Goal: Transaction & Acquisition: Purchase product/service

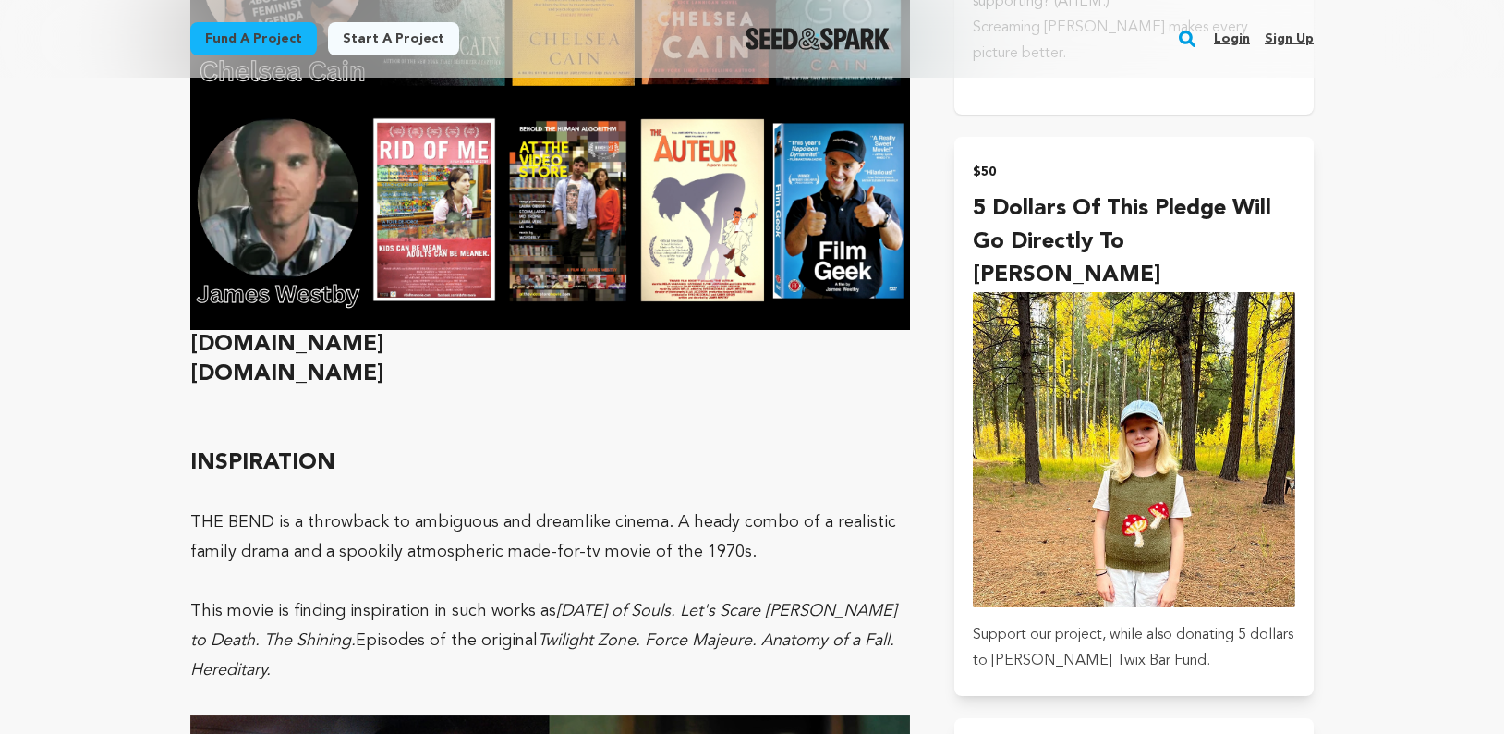
scroll to position [2428, 0]
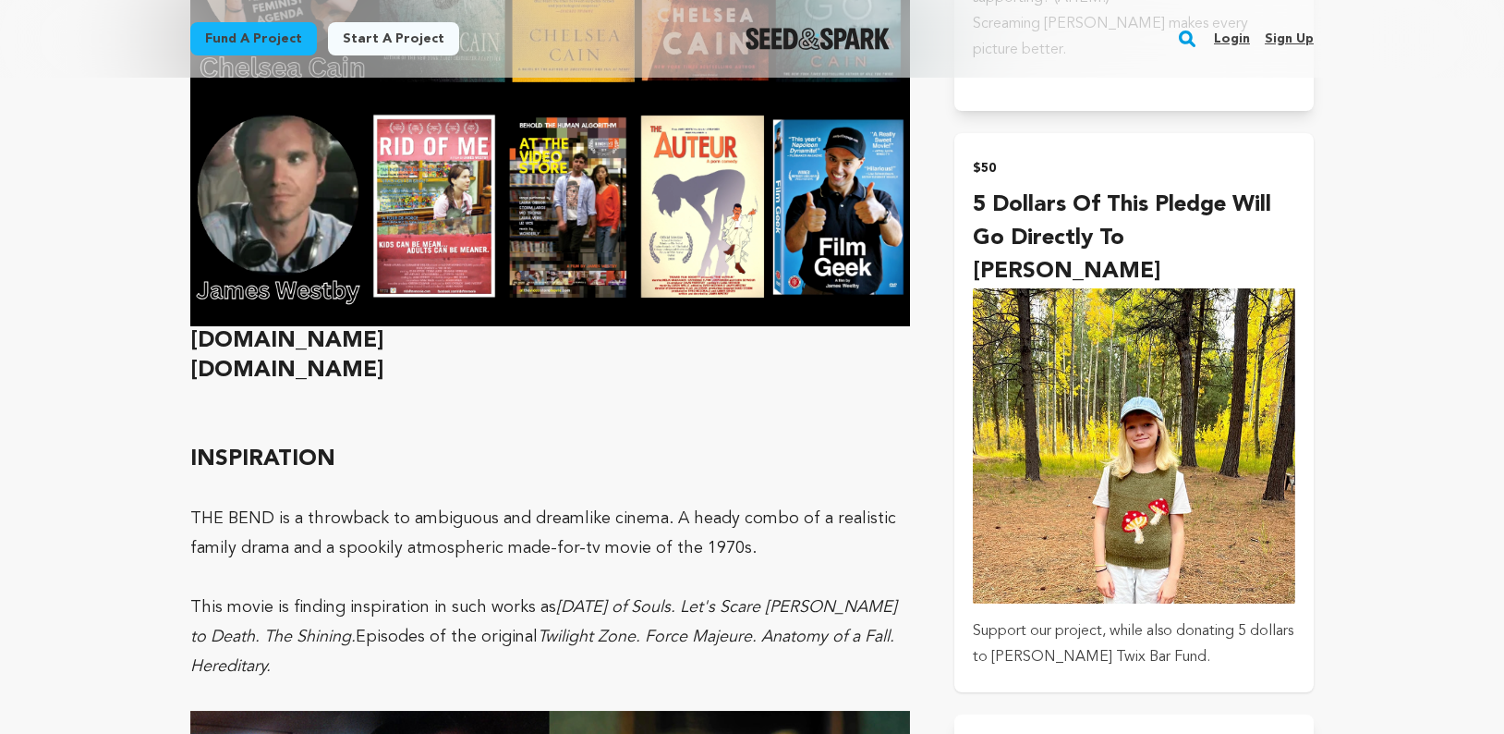
click at [1125, 618] on p "Support our project, while also donating 5 dollars to Cleo Westby's Twix Bar Fu…" at bounding box center [1134, 644] width 322 height 52
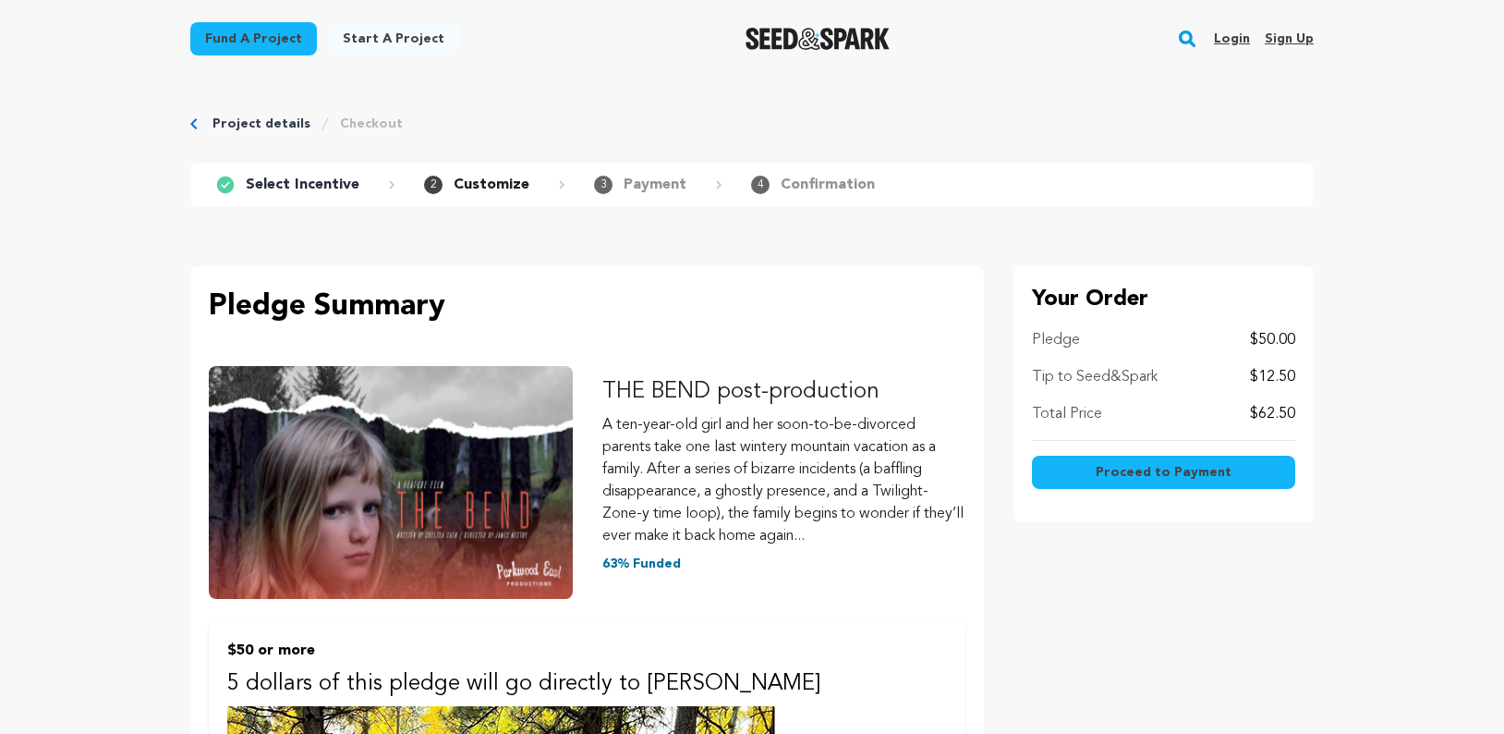
type input "acorneli78@gmail.com"
drag, startPoint x: 1131, startPoint y: 475, endPoint x: 1136, endPoint y: 454, distance: 22.0
click at [1131, 475] on span "Proceed to Payment" at bounding box center [1164, 472] width 136 height 18
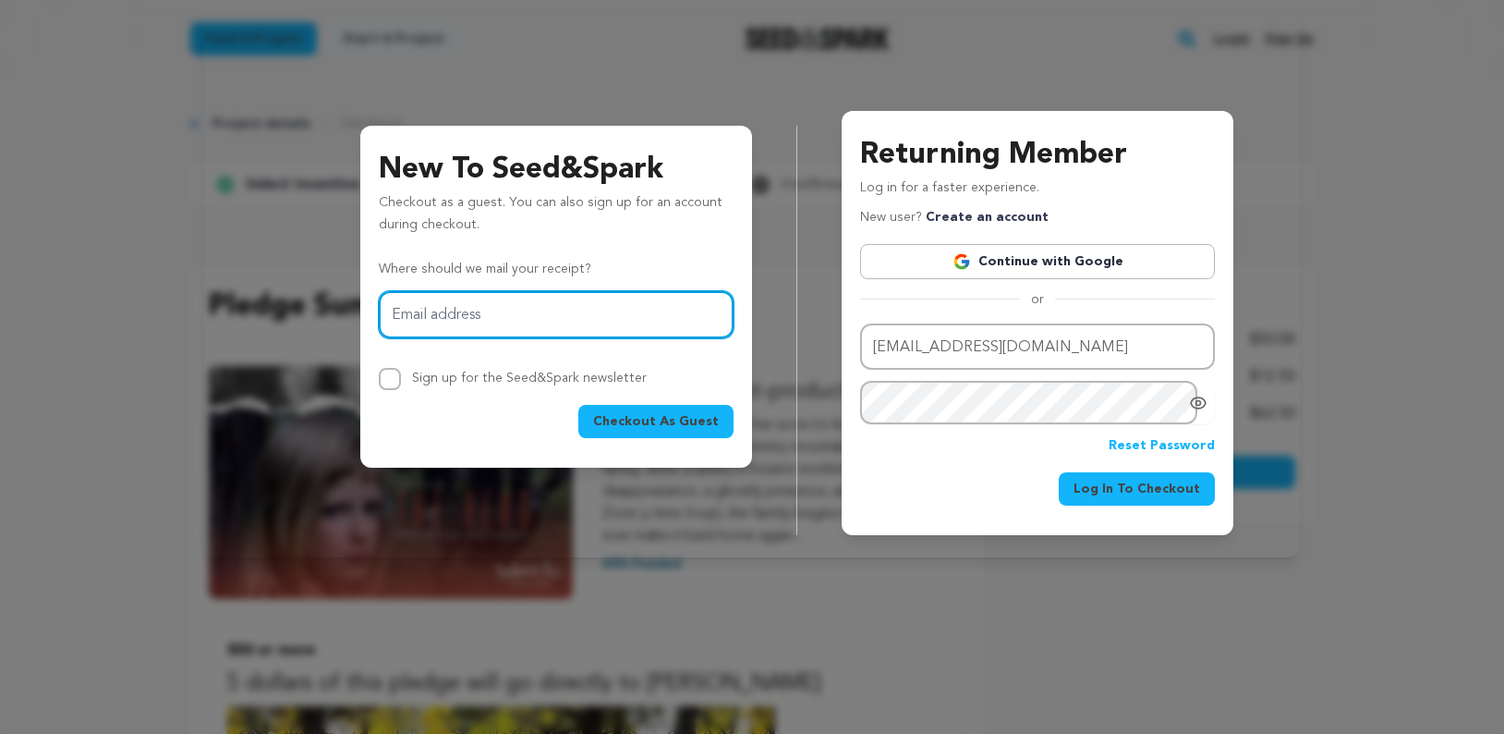
click at [551, 322] on input "Email address" at bounding box center [556, 314] width 355 height 47
type input "[EMAIL_ADDRESS][DOMAIN_NAME]"
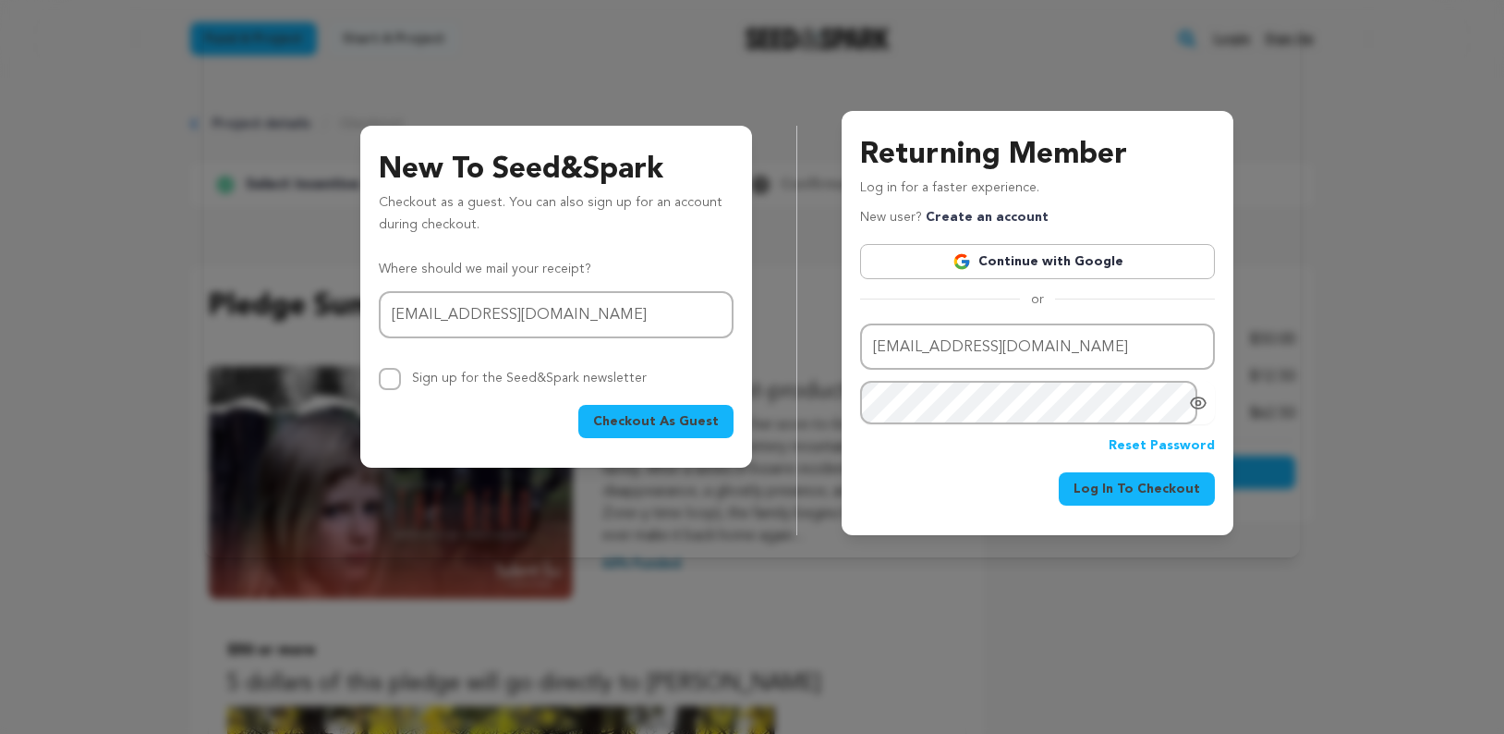
click at [1093, 492] on span "Log In To Checkout" at bounding box center [1137, 489] width 127 height 18
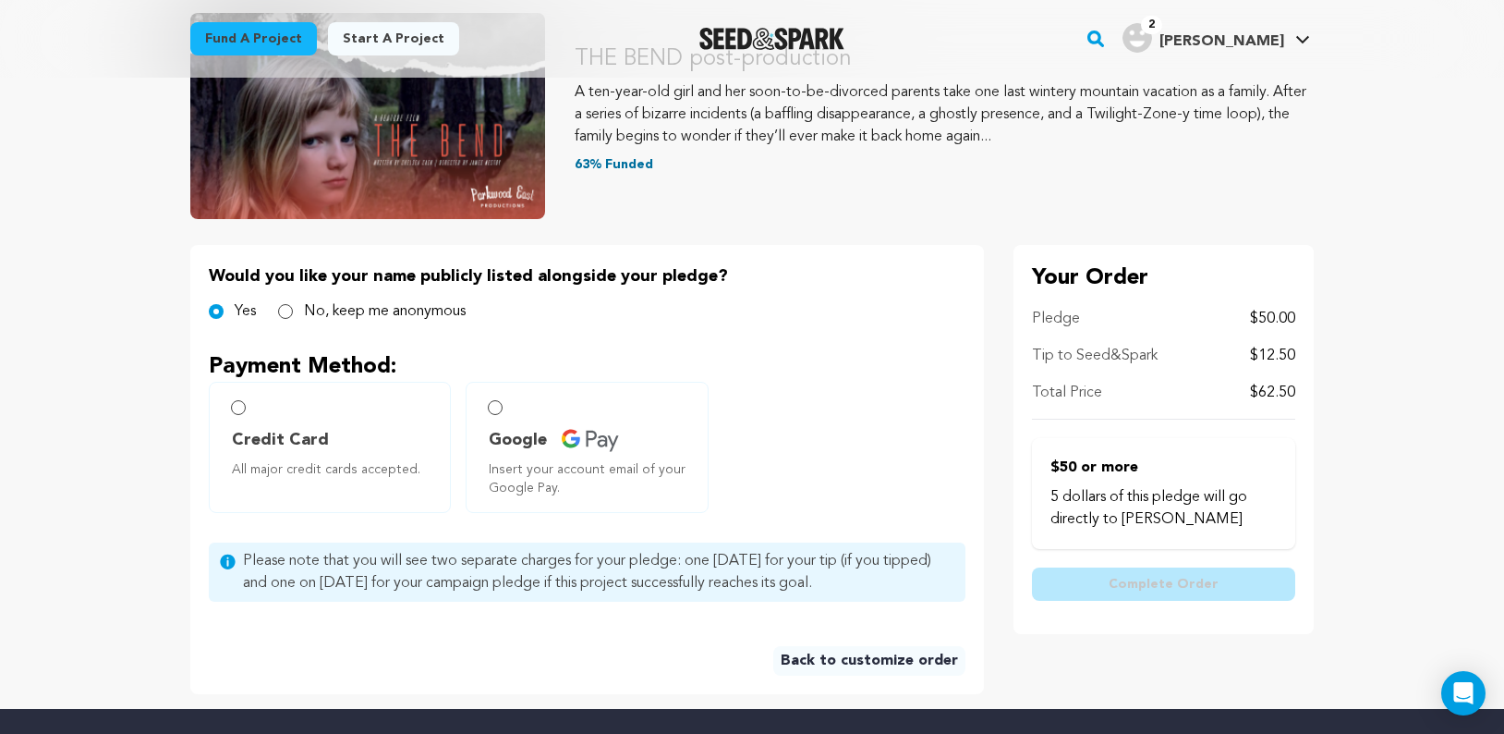
scroll to position [287, 0]
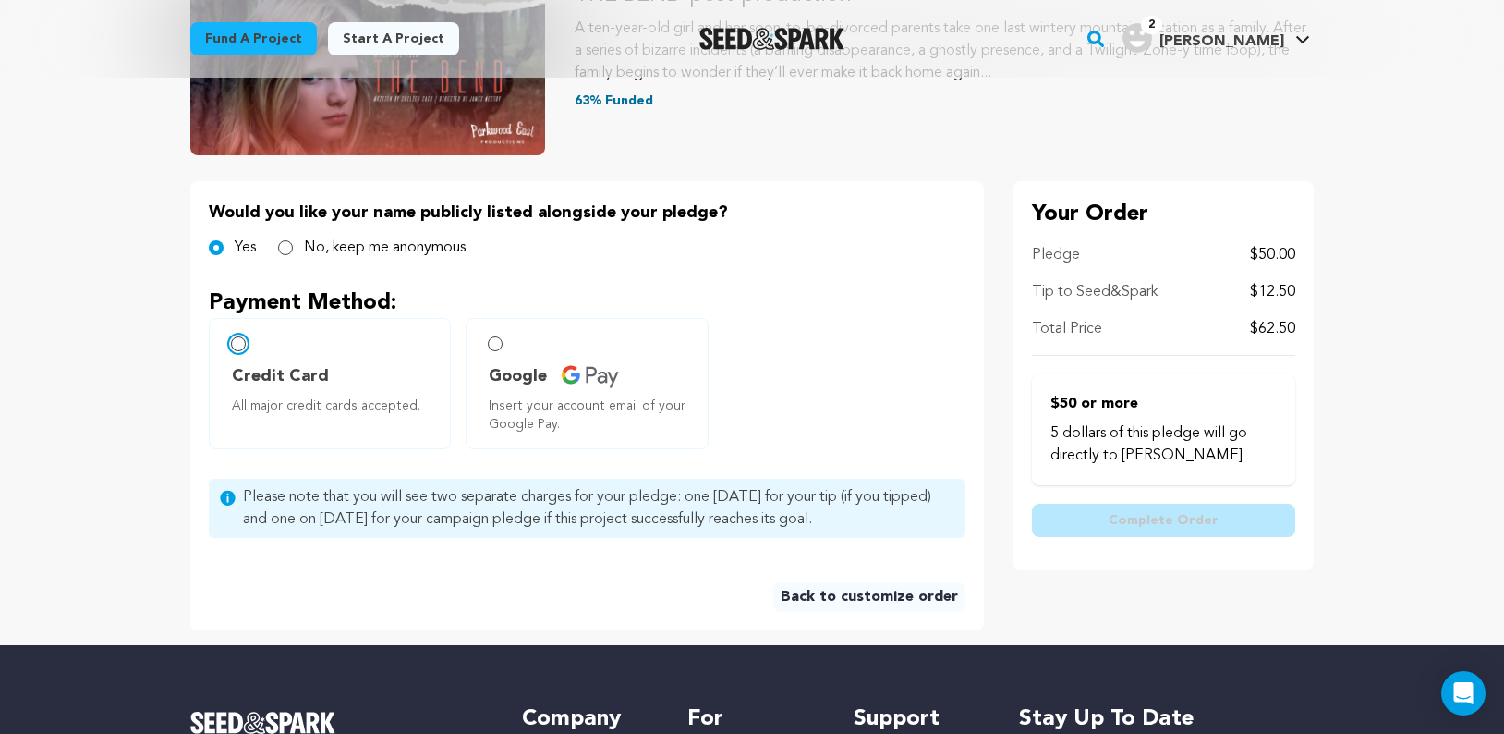
click at [240, 339] on input "Credit Card All major credit cards accepted." at bounding box center [238, 343] width 15 height 15
radio input "false"
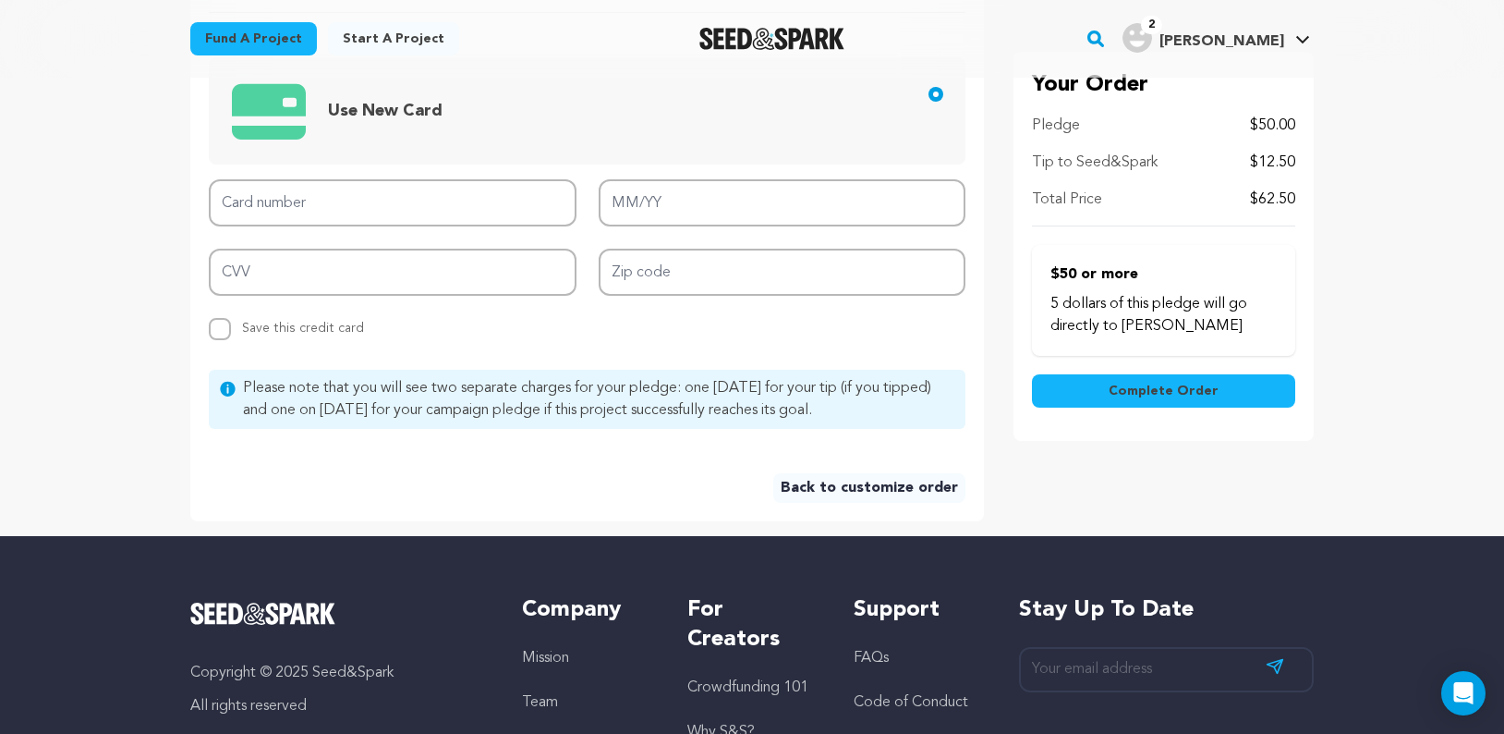
scroll to position [677, 0]
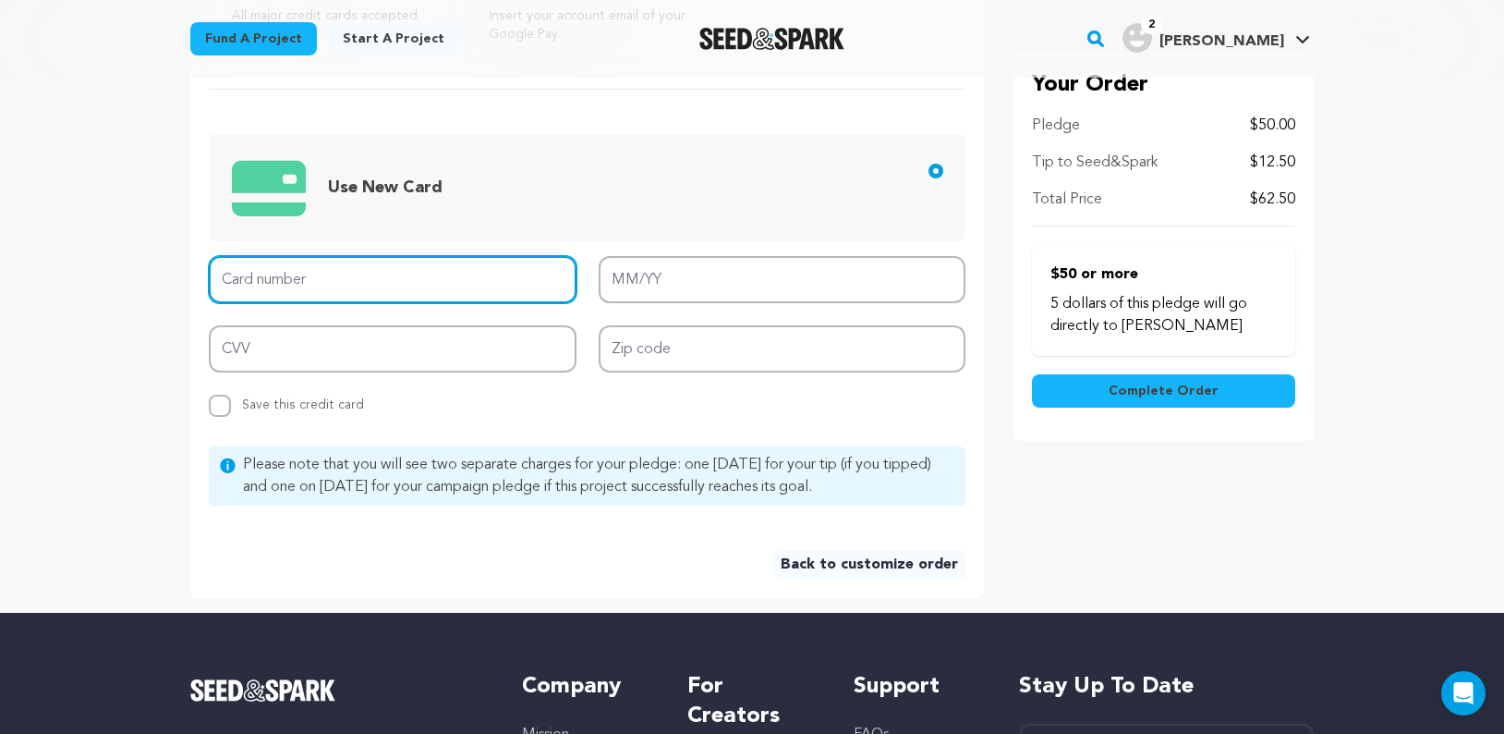
click at [341, 273] on input "Card number" at bounding box center [393, 279] width 368 height 47
type input "[CREDIT_CARD_NUMBER]"
type input "12/27"
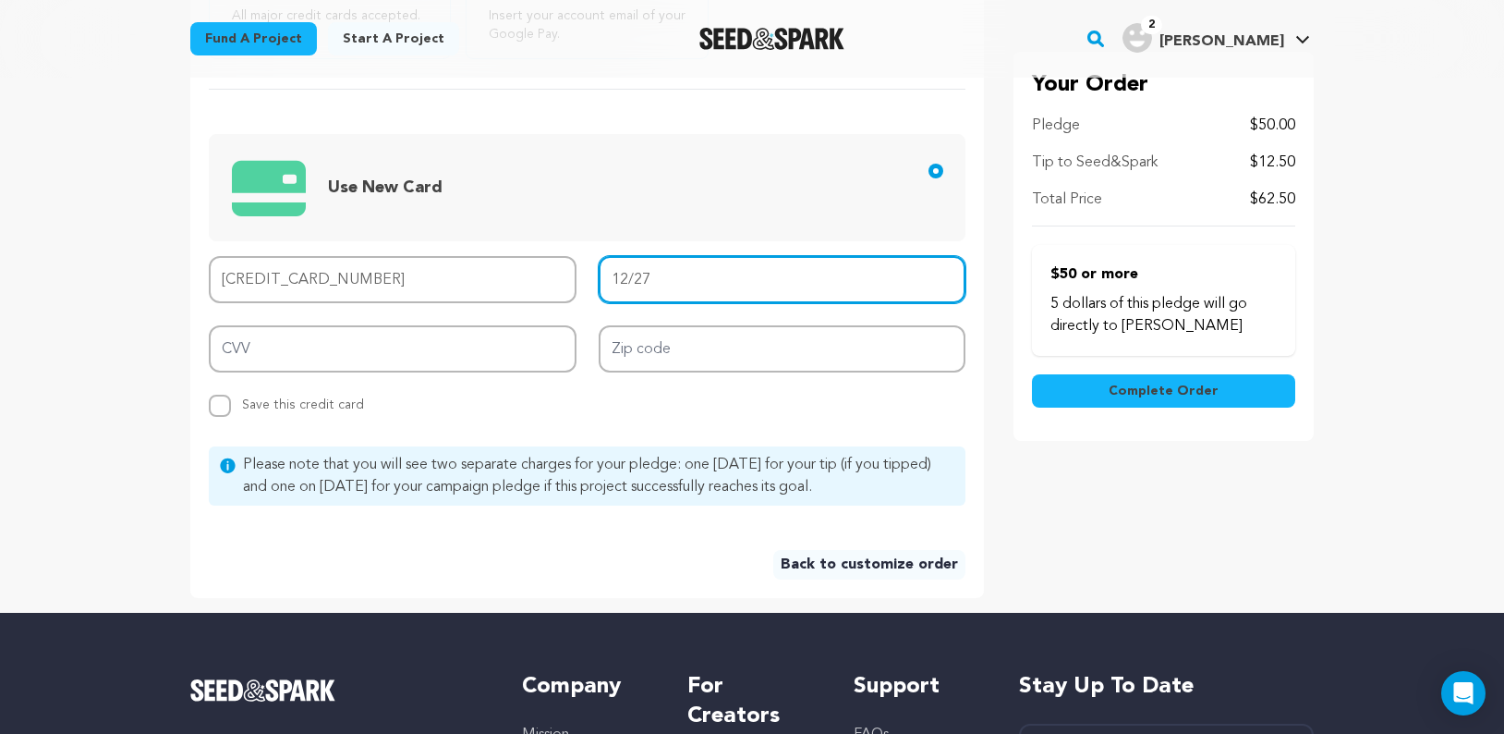
type input "925"
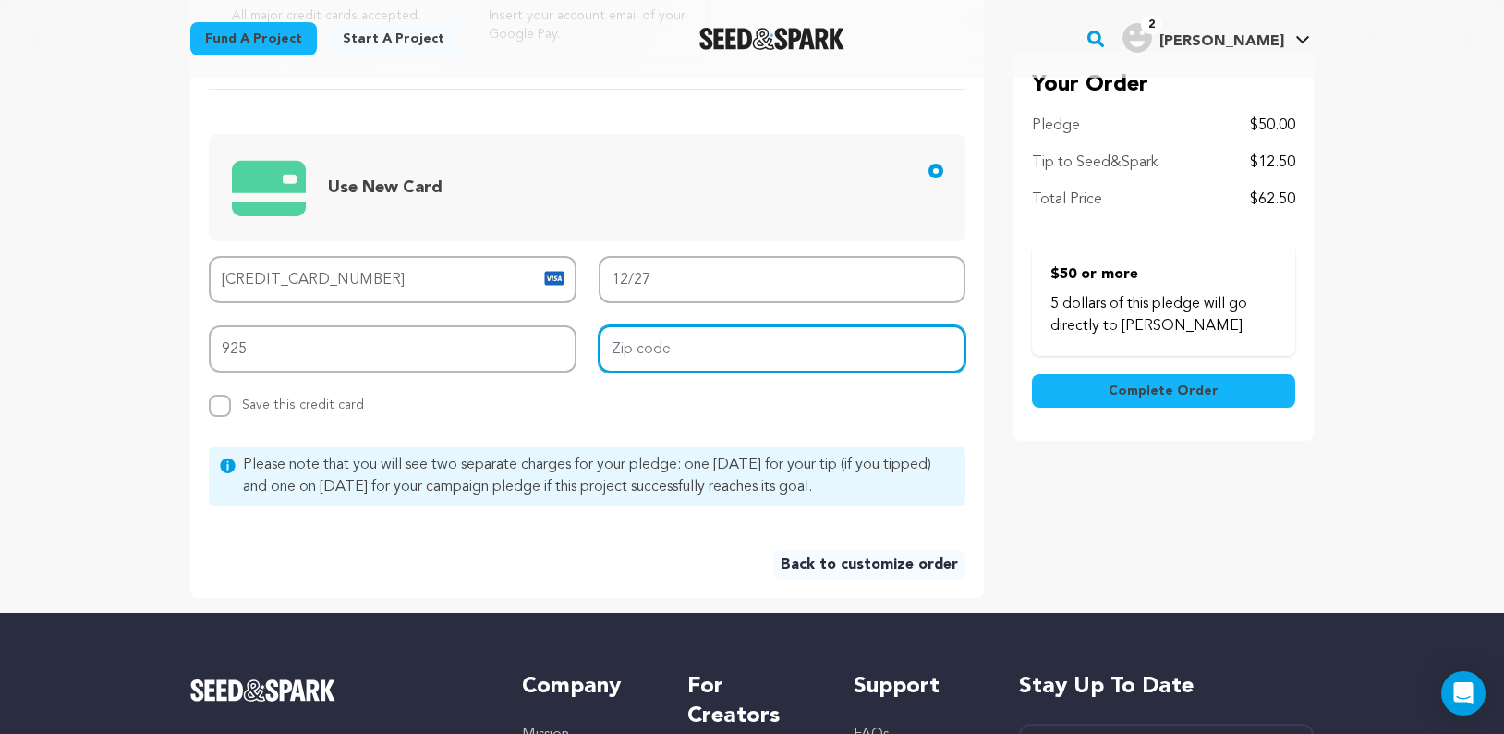
click at [691, 354] on input "Zip code" at bounding box center [783, 348] width 368 height 47
type input "97213"
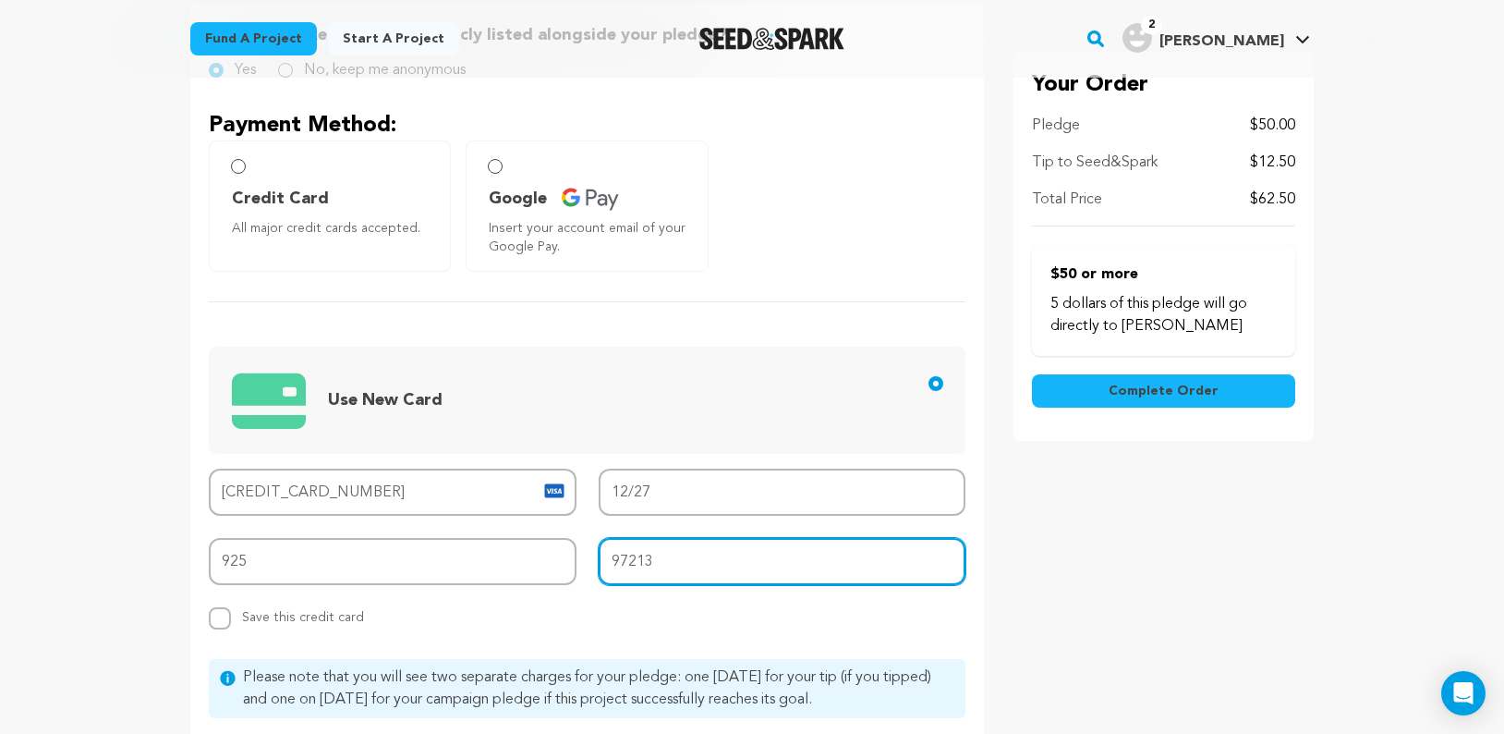
scroll to position [765, 0]
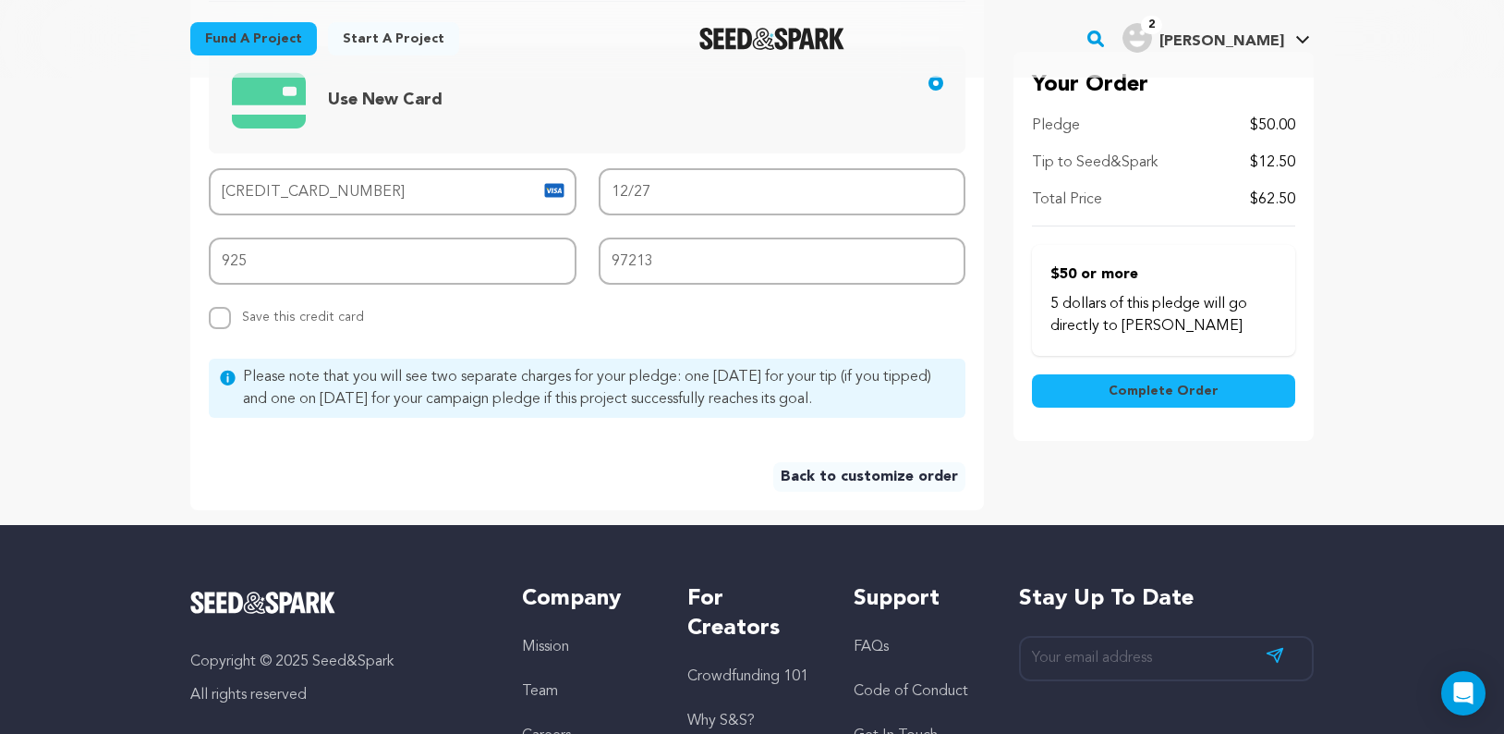
click at [1137, 389] on span "Complete Order" at bounding box center [1164, 391] width 110 height 18
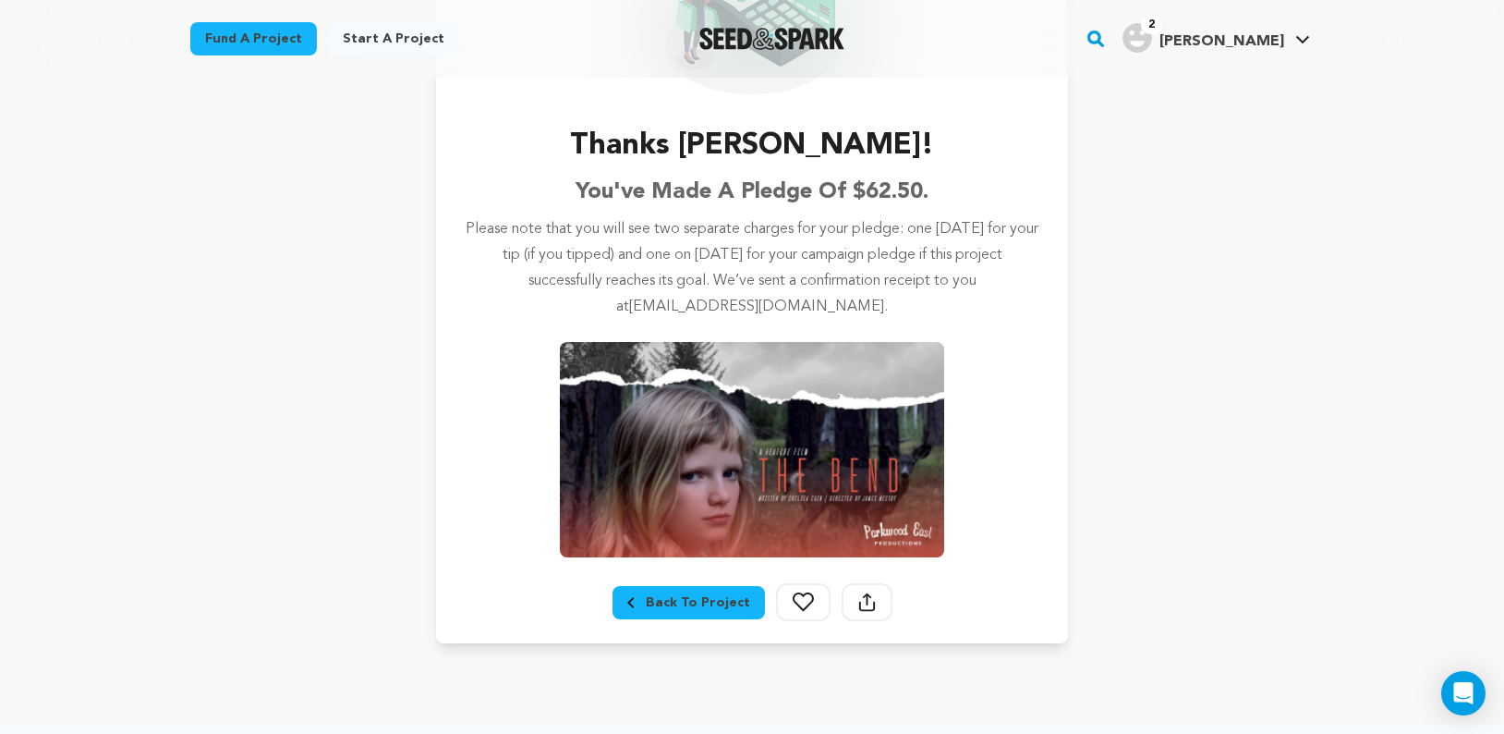
scroll to position [271, 0]
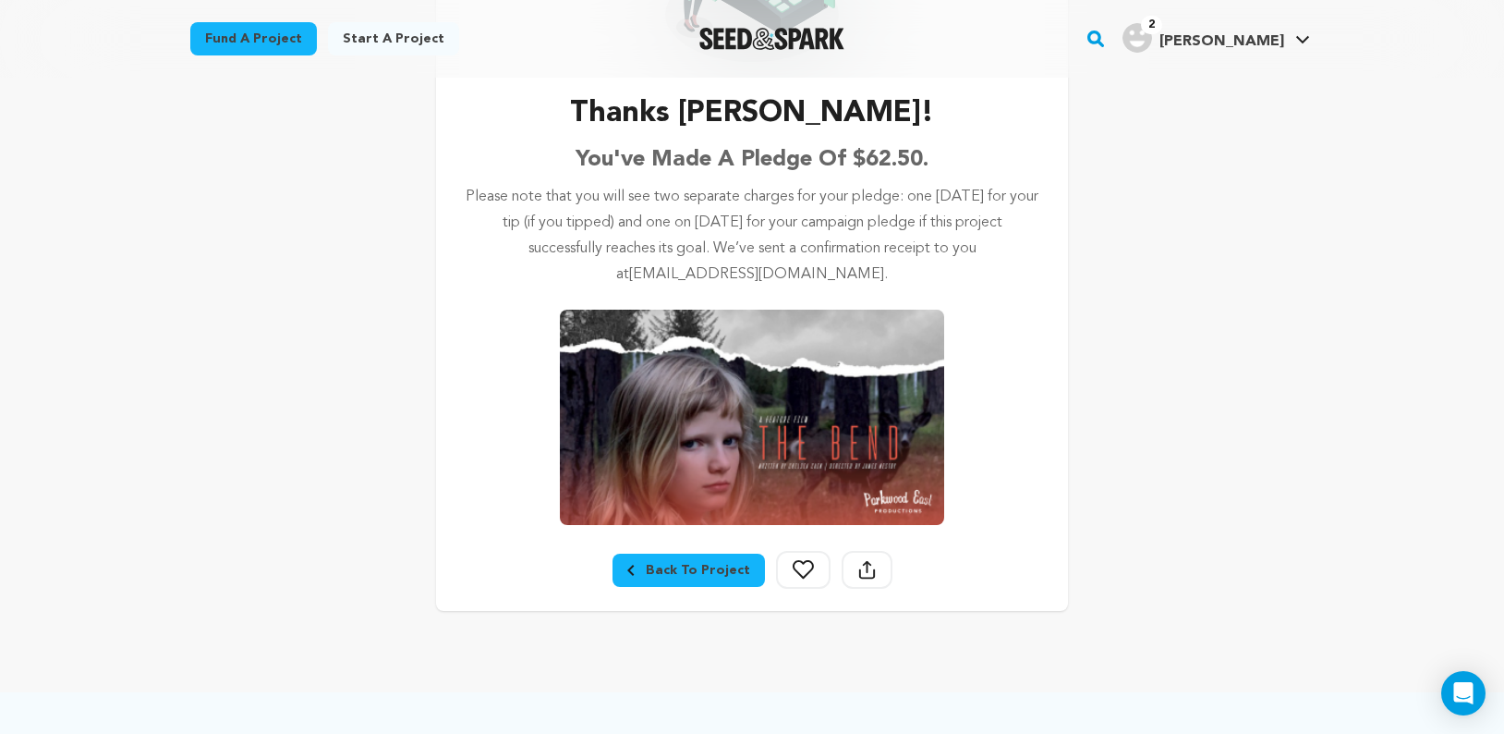
click at [793, 572] on icon at bounding box center [803, 569] width 21 height 19
click at [683, 574] on div "Back To Project" at bounding box center [688, 570] width 123 height 18
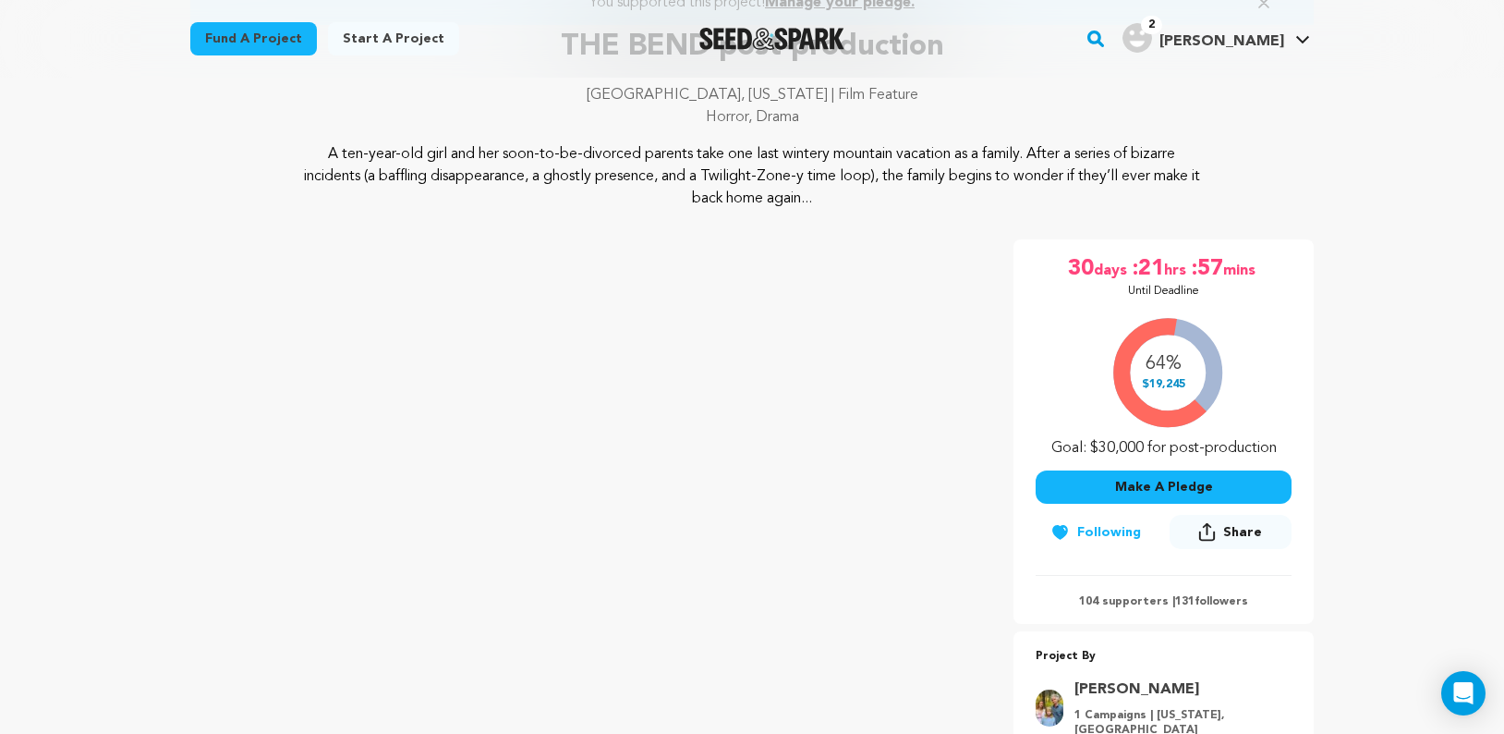
scroll to position [185, 0]
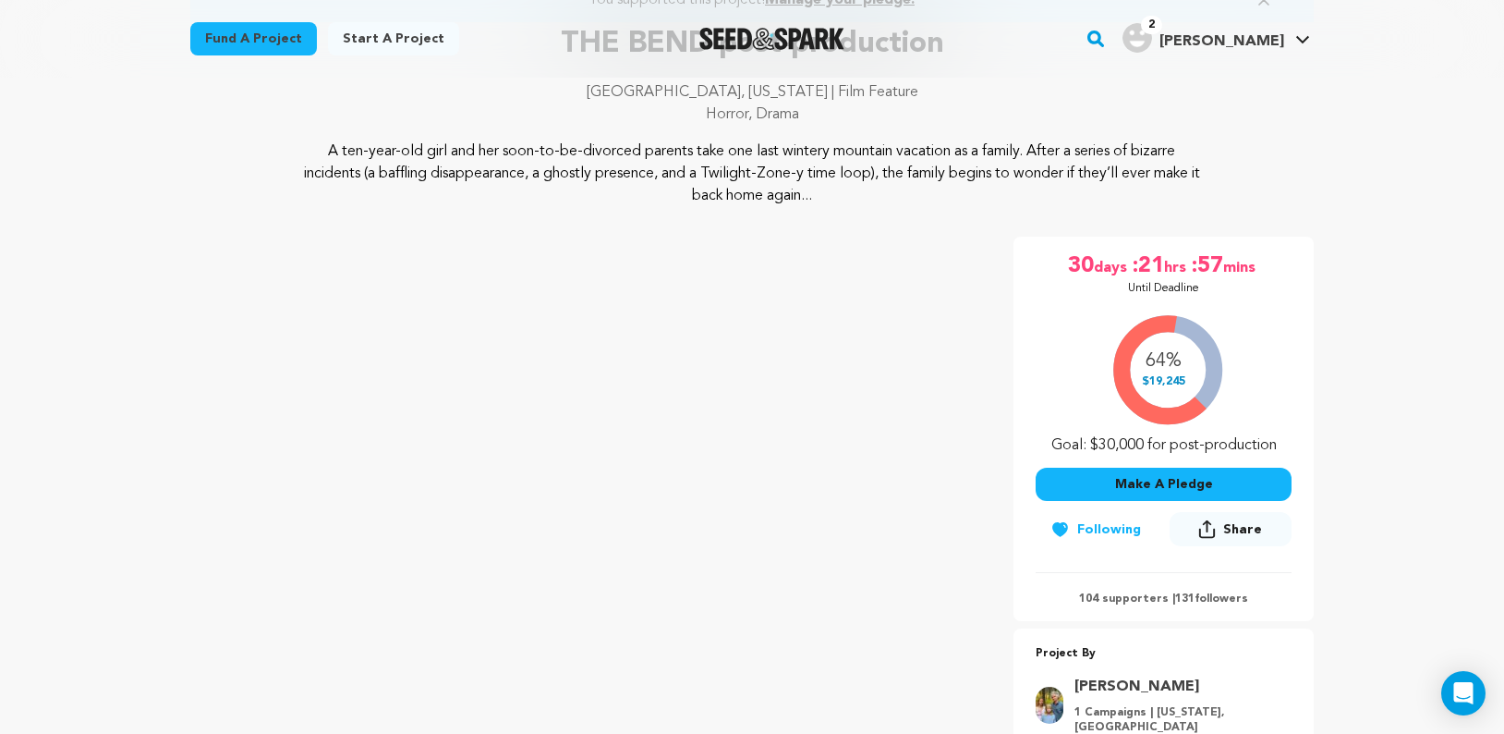
click at [1253, 532] on span "Share" at bounding box center [1242, 529] width 39 height 18
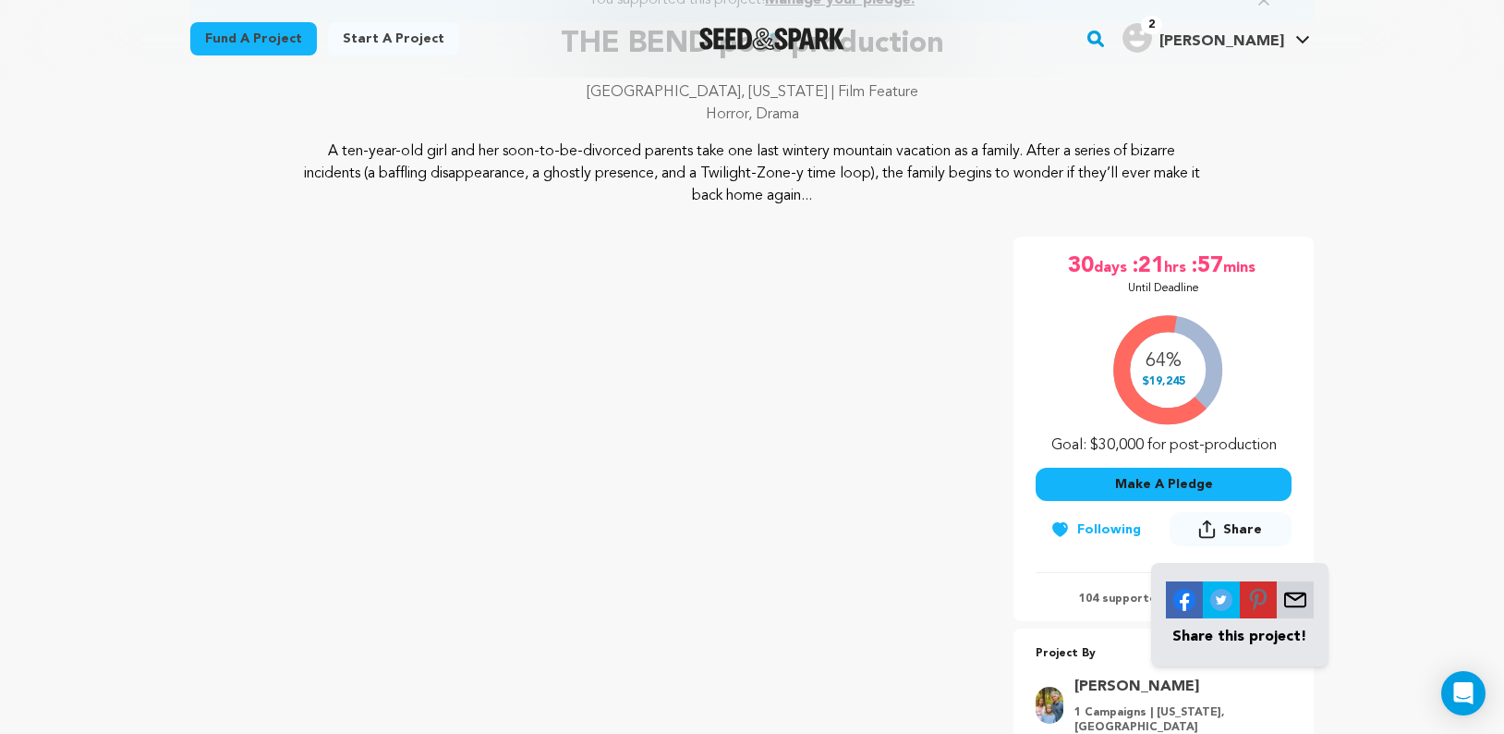
click at [1183, 596] on img at bounding box center [1184, 599] width 37 height 37
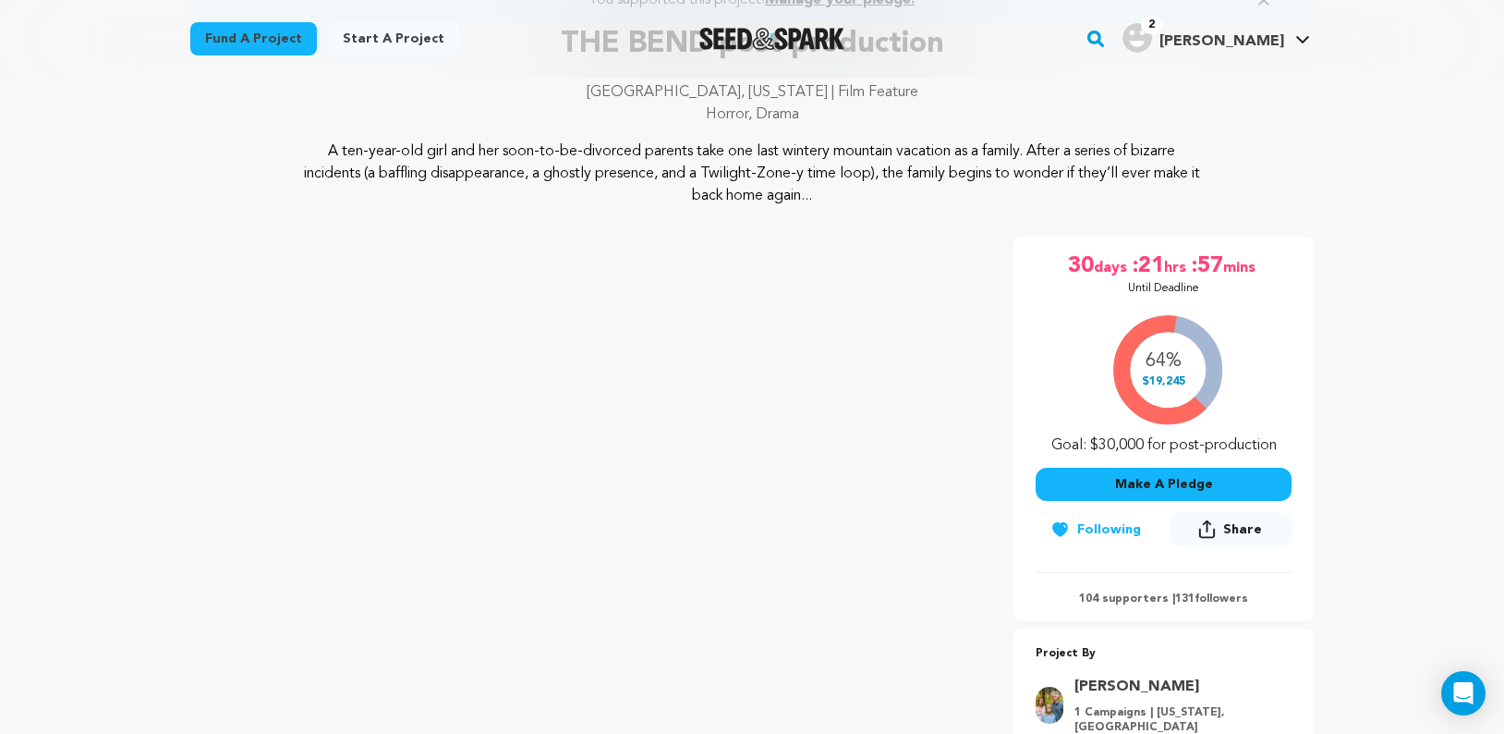
click at [1236, 525] on span "Share" at bounding box center [1242, 529] width 39 height 18
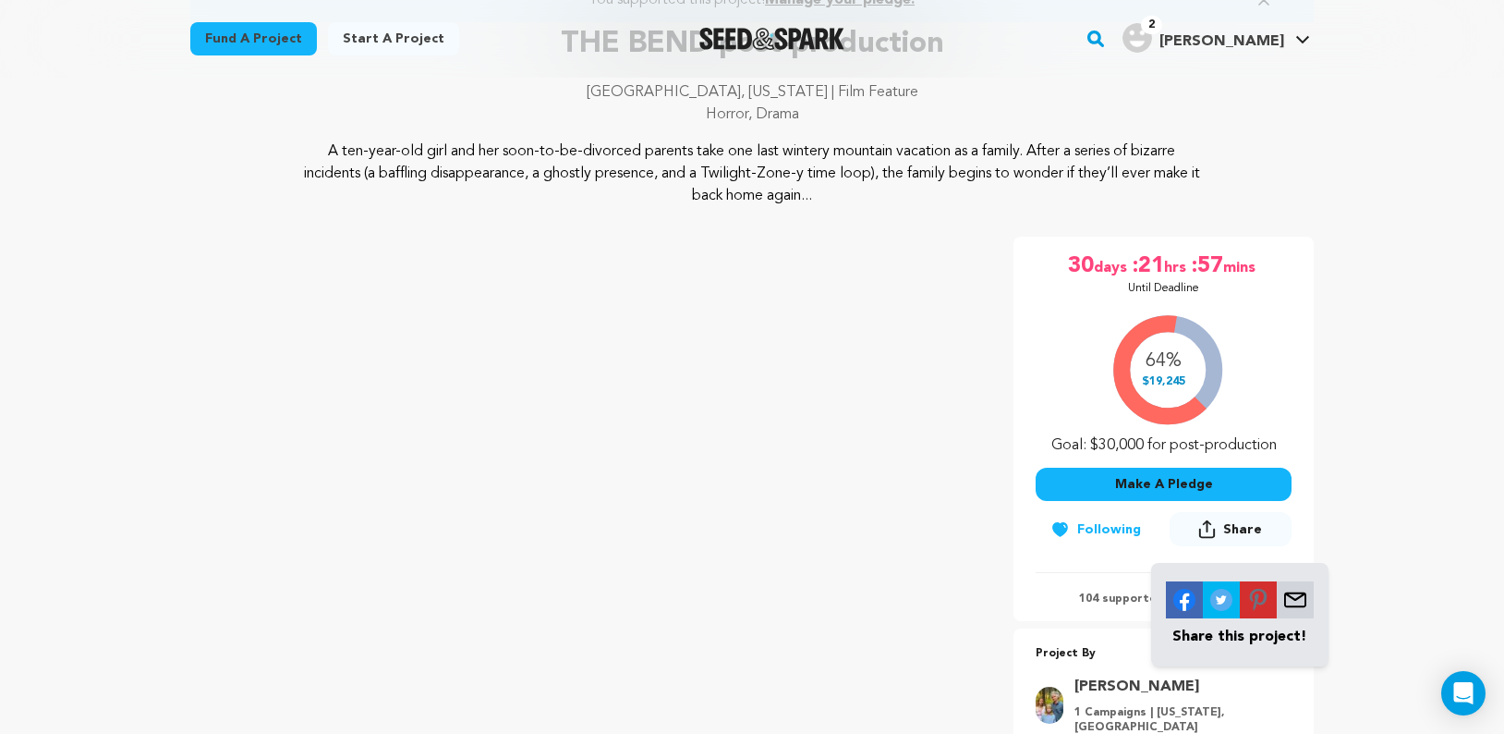
click at [1183, 600] on img at bounding box center [1184, 599] width 37 height 37
